Goal: Information Seeking & Learning: Learn about a topic

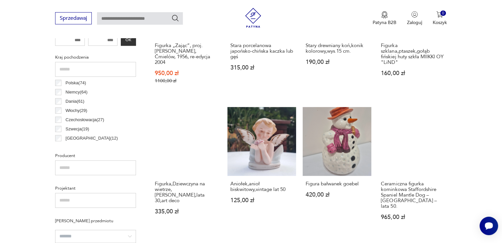
scroll to position [326, 0]
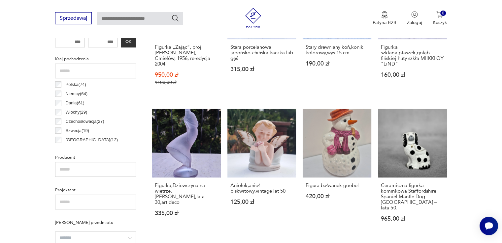
click at [131, 169] on input "text" at bounding box center [95, 169] width 81 height 15
click at [86, 85] on p "Polska ( 74 )" at bounding box center [76, 84] width 20 height 7
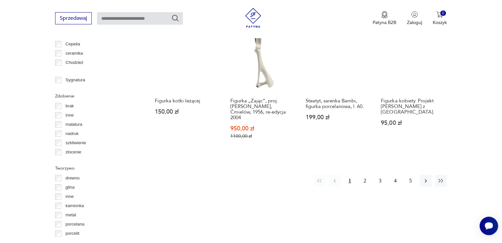
scroll to position [674, 0]
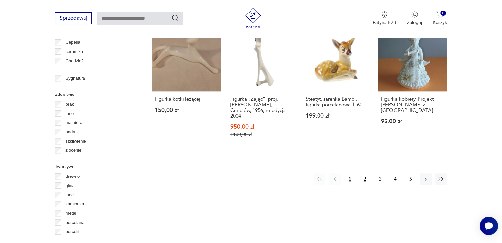
click at [367, 174] on button "2" at bounding box center [365, 180] width 12 height 12
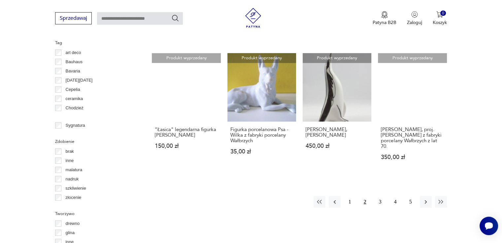
scroll to position [638, 0]
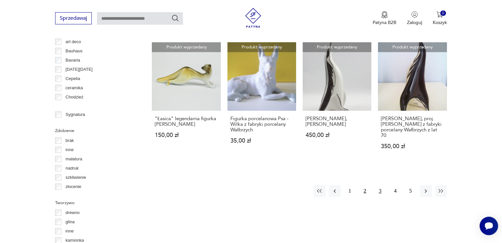
click at [380, 190] on button "3" at bounding box center [380, 191] width 12 height 12
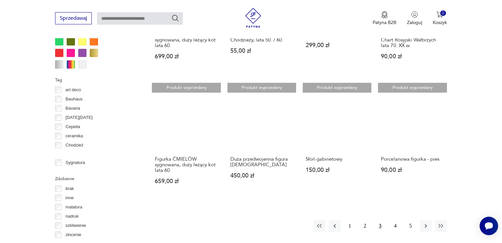
scroll to position [595, 0]
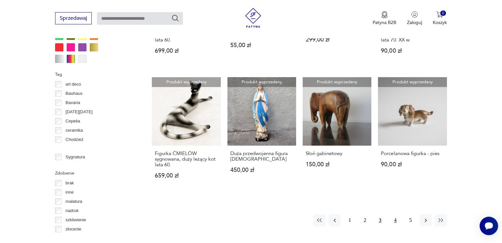
click at [393, 218] on button "4" at bounding box center [395, 221] width 12 height 12
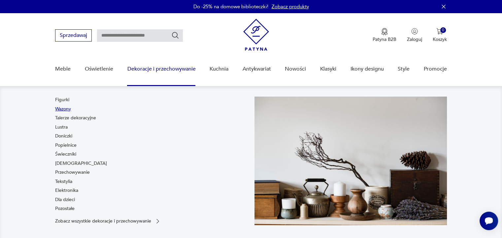
click at [64, 110] on link "Wazony" at bounding box center [63, 109] width 16 height 7
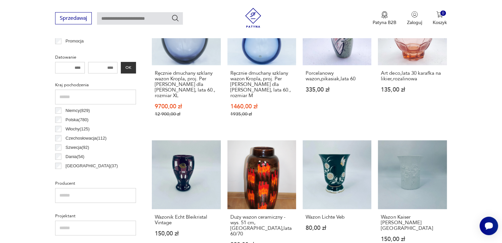
scroll to position [297, 0]
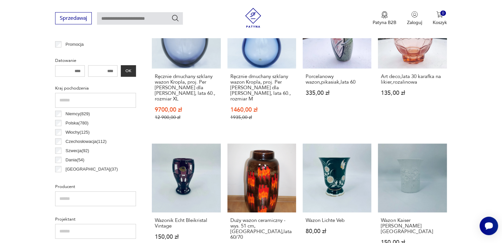
click at [69, 120] on p "Polska ( 780 )" at bounding box center [77, 123] width 23 height 7
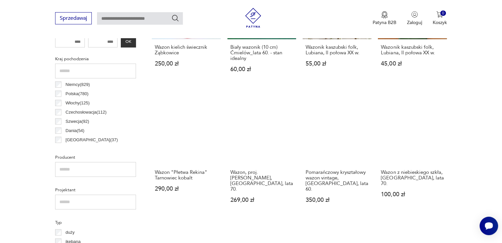
scroll to position [323, 0]
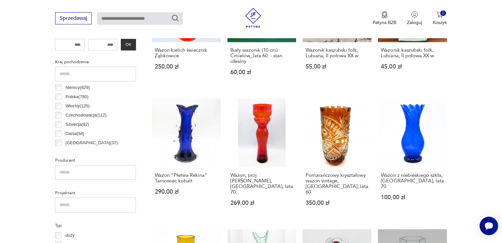
click at [103, 43] on input "number" at bounding box center [103, 45] width 30 height 12
drag, startPoint x: 114, startPoint y: 44, endPoint x: 94, endPoint y: 45, distance: 20.2
click at [94, 45] on input "number" at bounding box center [103, 45] width 30 height 12
drag, startPoint x: 112, startPoint y: 47, endPoint x: 99, endPoint y: 46, distance: 12.9
click at [99, 46] on input "number" at bounding box center [103, 45] width 30 height 12
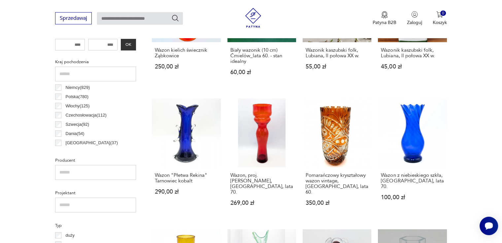
click at [110, 44] on input "number" at bounding box center [103, 45] width 30 height 12
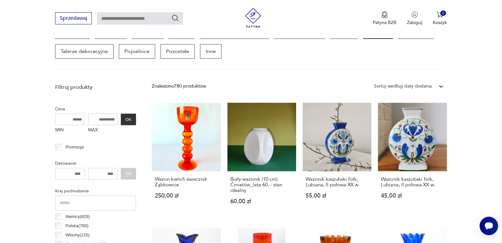
scroll to position [218, 0]
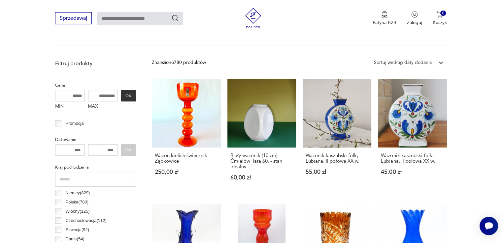
click at [127, 148] on div "**** OK" at bounding box center [95, 150] width 81 height 12
click at [129, 152] on div "**** OK" at bounding box center [95, 150] width 81 height 12
click at [113, 149] on input "****" at bounding box center [103, 150] width 30 height 12
type input "****"
click at [127, 149] on div "**** OK" at bounding box center [95, 150] width 81 height 12
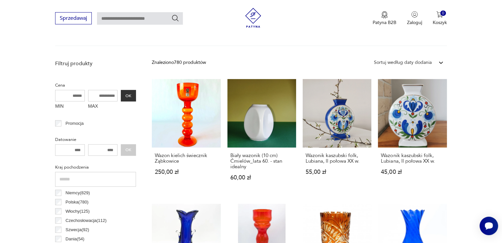
drag, startPoint x: 79, startPoint y: 150, endPoint x: 57, endPoint y: 150, distance: 21.4
click at [57, 150] on input "number" at bounding box center [70, 150] width 30 height 12
drag, startPoint x: 114, startPoint y: 148, endPoint x: 96, endPoint y: 150, distance: 18.9
click at [96, 150] on input "****" at bounding box center [103, 150] width 30 height 12
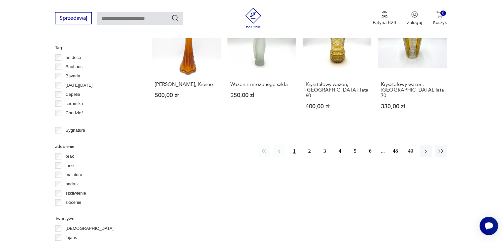
scroll to position [671, 0]
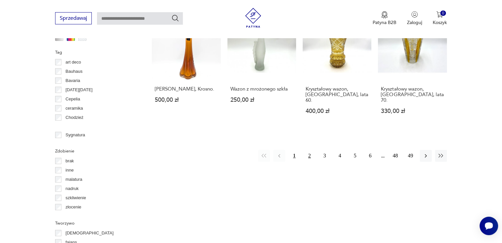
click at [309, 150] on button "2" at bounding box center [309, 156] width 12 height 12
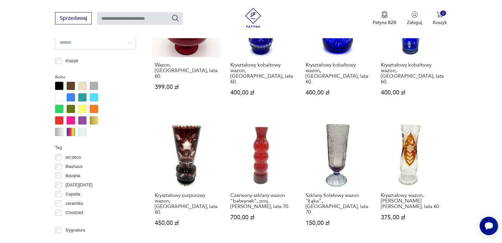
scroll to position [639, 0]
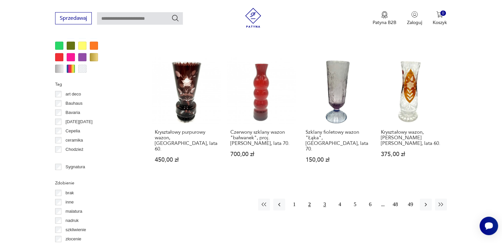
click at [323, 199] on button "3" at bounding box center [325, 205] width 12 height 12
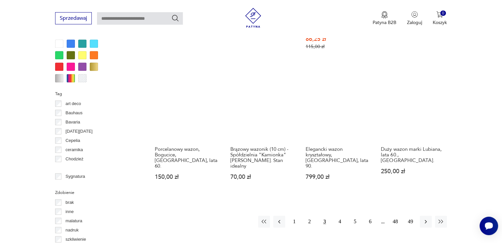
scroll to position [632, 0]
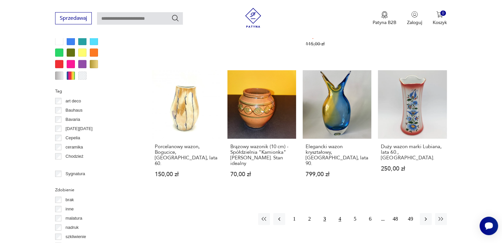
click at [339, 213] on button "4" at bounding box center [340, 219] width 12 height 12
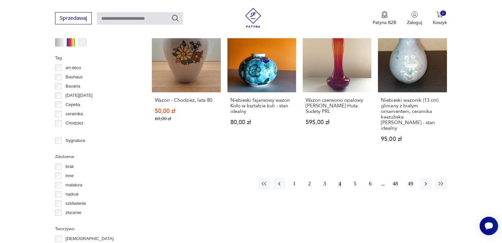
scroll to position [667, 0]
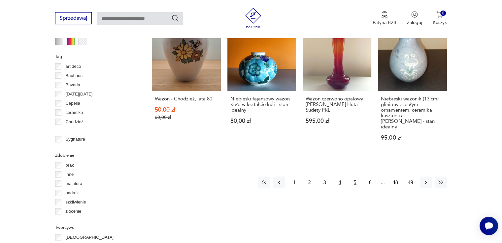
click at [355, 177] on button "5" at bounding box center [355, 183] width 12 height 12
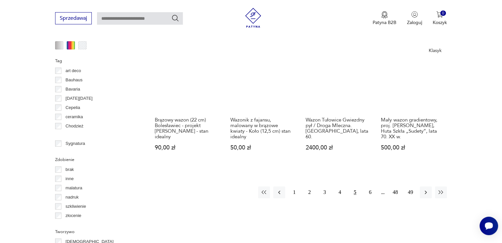
scroll to position [675, 0]
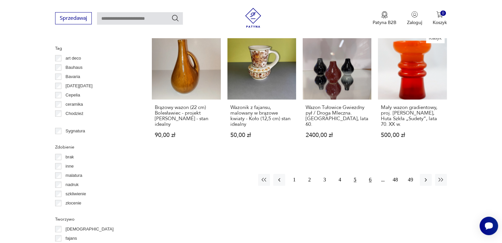
click at [371, 174] on button "6" at bounding box center [370, 180] width 12 height 12
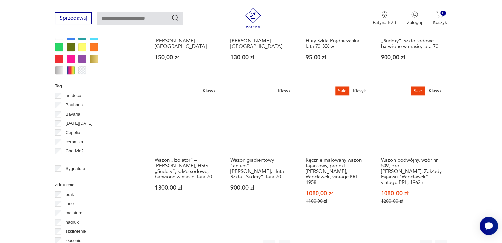
scroll to position [644, 0]
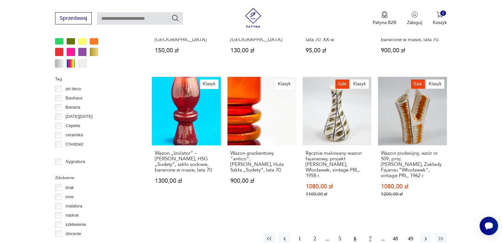
click at [370, 233] on button "7" at bounding box center [370, 239] width 12 height 12
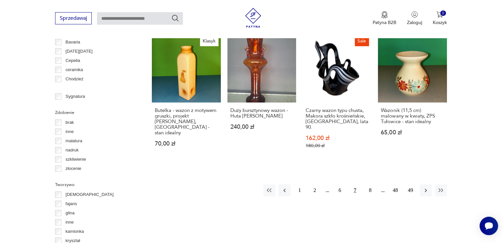
scroll to position [715, 0]
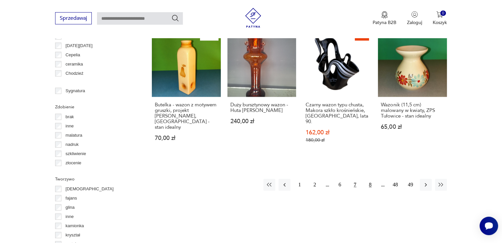
click at [371, 179] on button "8" at bounding box center [370, 185] width 12 height 12
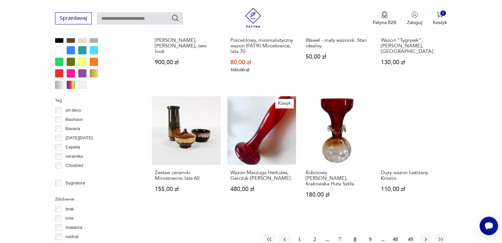
scroll to position [638, 0]
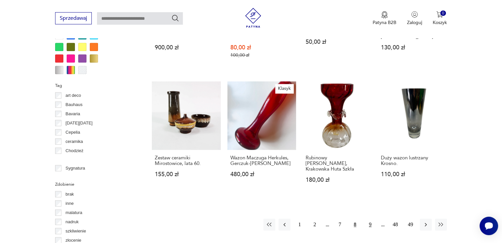
click at [368, 219] on button "9" at bounding box center [370, 225] width 12 height 12
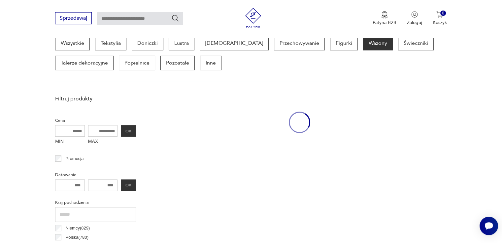
scroll to position [175, 0]
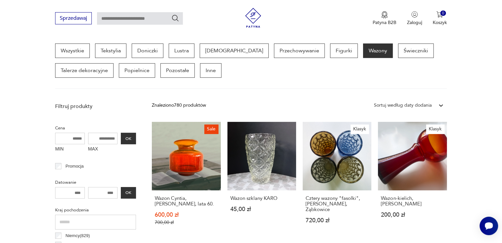
drag, startPoint x: 501, startPoint y: 56, endPoint x: 501, endPoint y: 61, distance: 4.9
click at [501, 61] on section "Wszystkie Tekstylia Doniczki Lustra [DEMOGRAPHIC_DATA] Przechowywanie Figurki W…" at bounding box center [251, 67] width 502 height 46
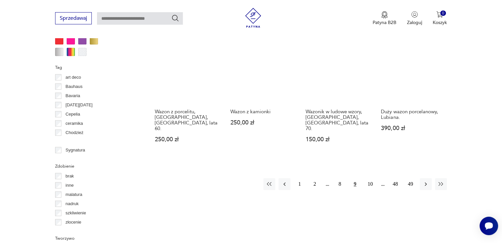
scroll to position [660, 0]
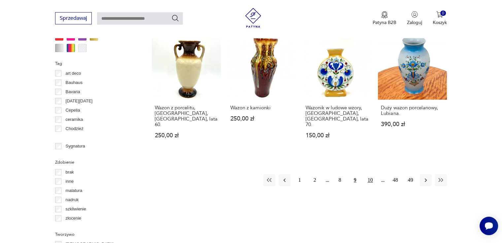
click at [371, 174] on button "10" at bounding box center [370, 180] width 12 height 12
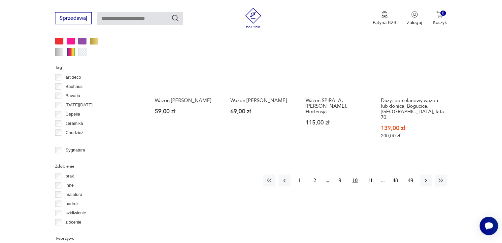
scroll to position [667, 0]
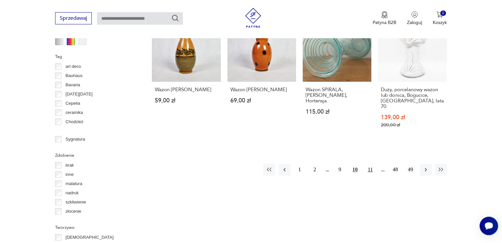
click at [370, 164] on button "11" at bounding box center [370, 170] width 12 height 12
